Goal: Information Seeking & Learning: Learn about a topic

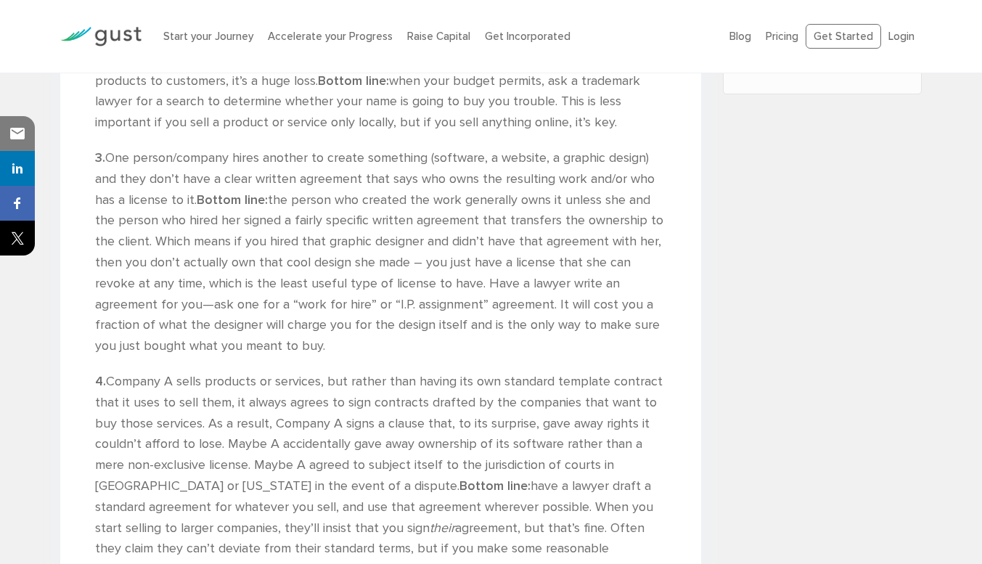
scroll to position [561, 0]
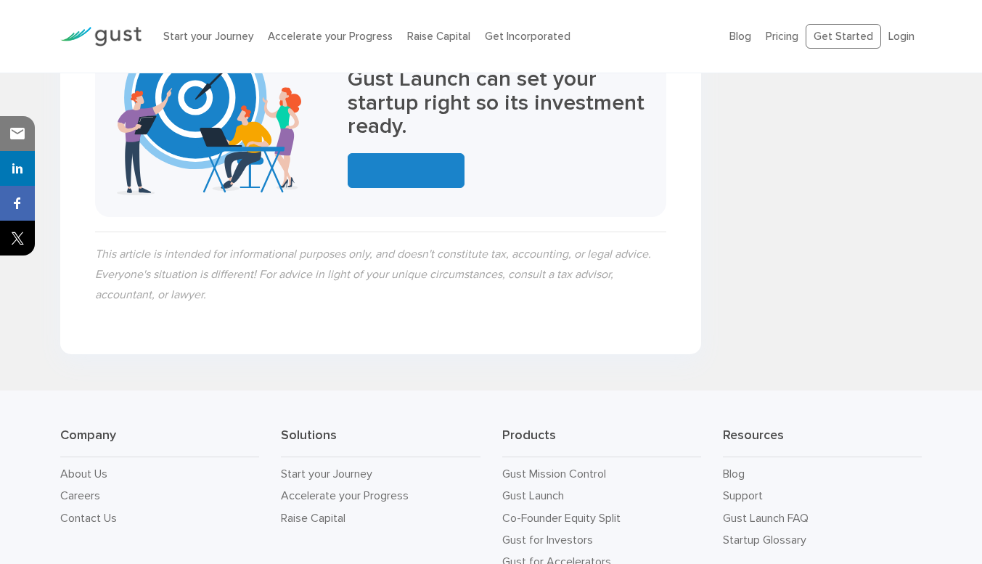
scroll to position [3314, 0]
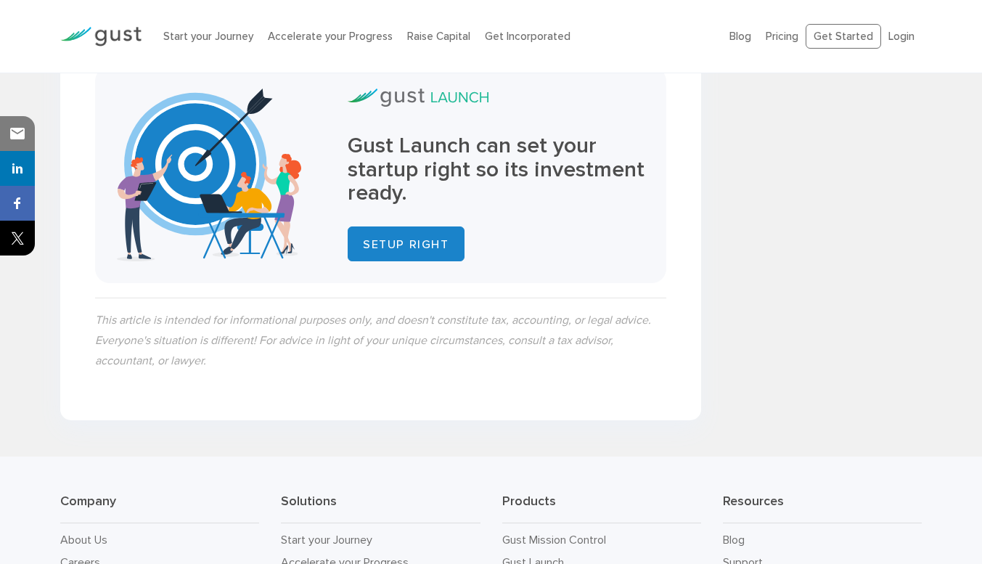
scroll to position [4146, 0]
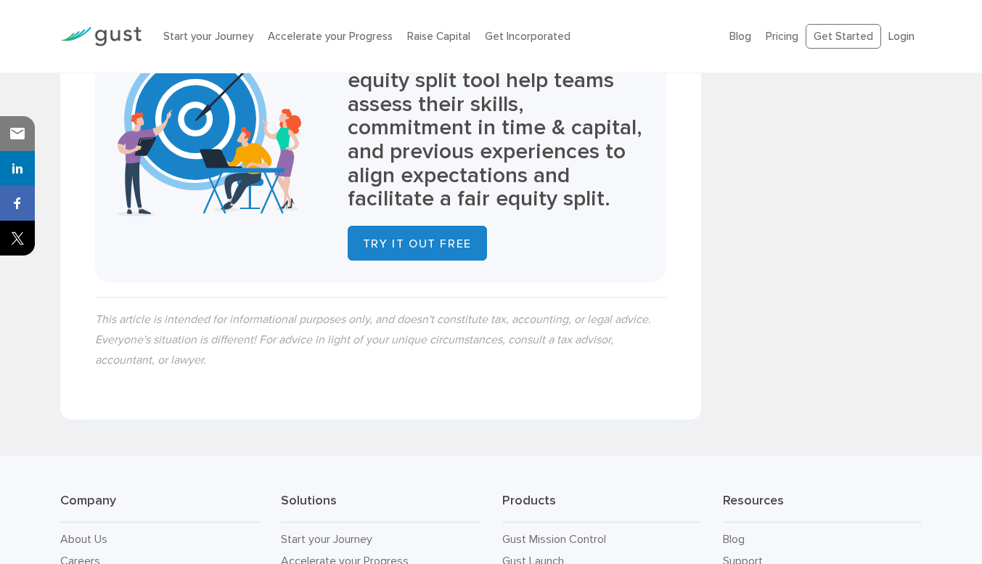
scroll to position [4287, 0]
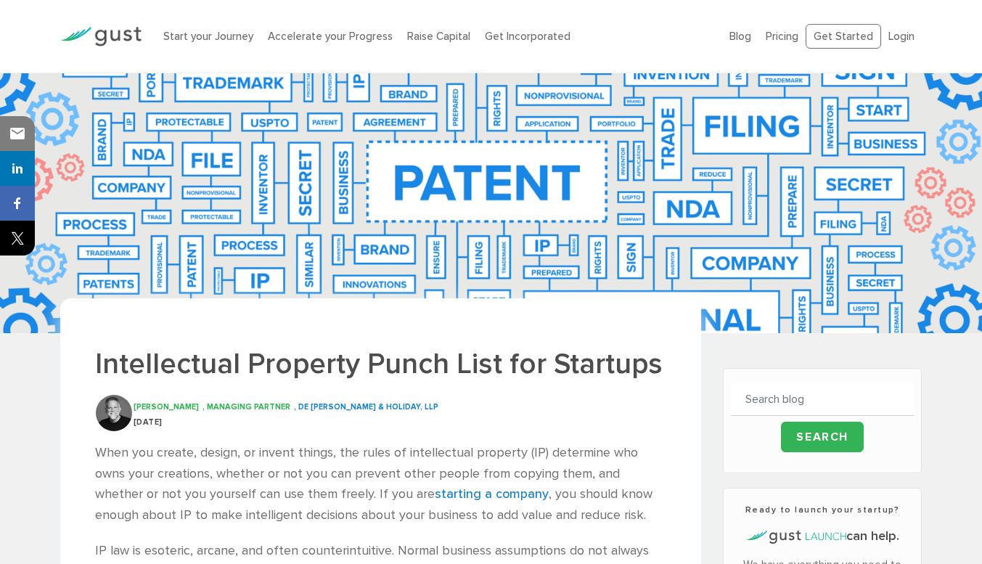
scroll to position [198, 0]
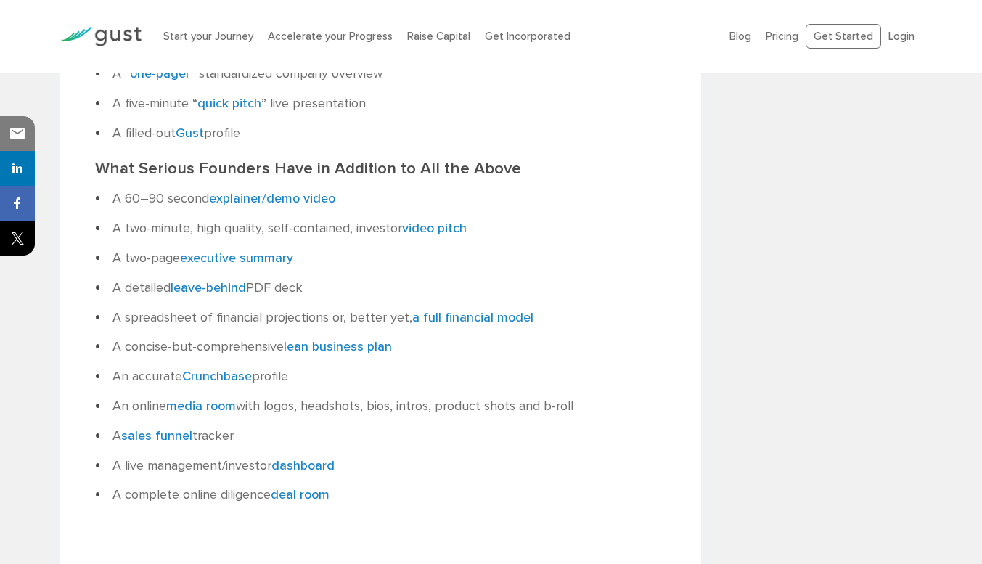
scroll to position [1662, 0]
